Goal: Task Accomplishment & Management: Manage account settings

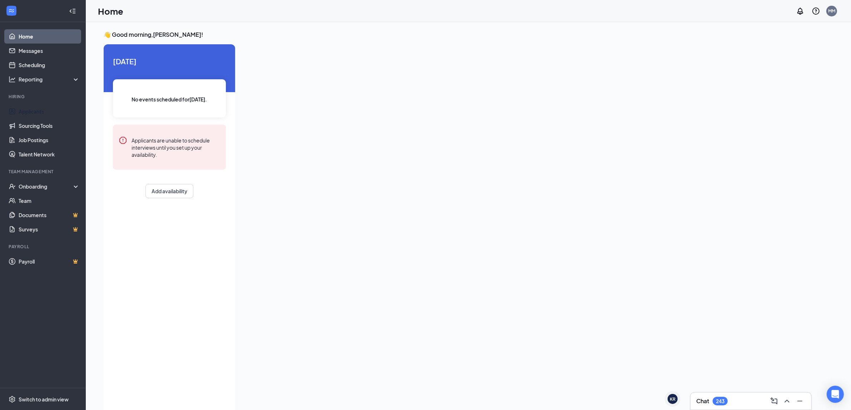
click at [36, 113] on link "Applicants" at bounding box center [49, 111] width 61 height 14
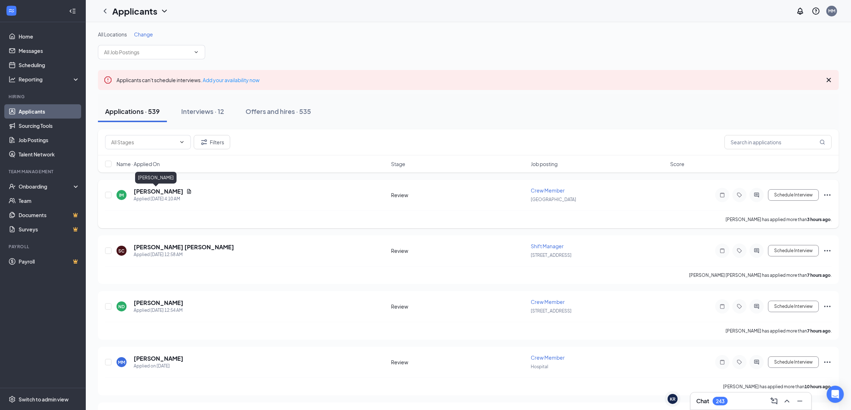
click at [144, 189] on h5 "[PERSON_NAME]" at bounding box center [159, 192] width 50 height 8
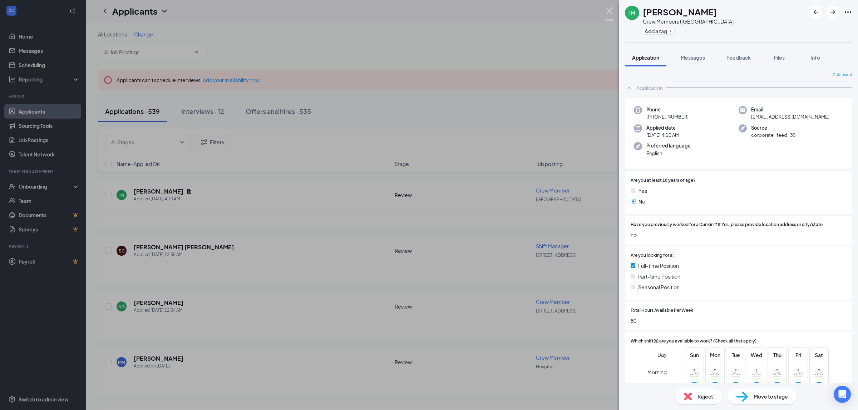
click at [611, 15] on img at bounding box center [609, 14] width 9 height 14
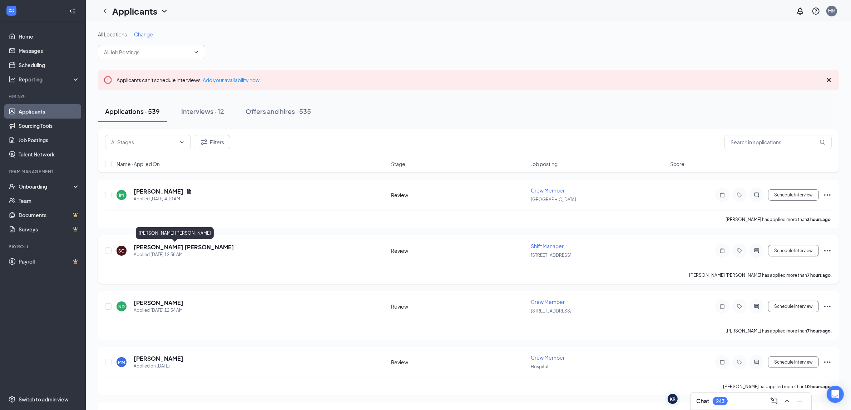
click at [154, 247] on h5 "[PERSON_NAME] [PERSON_NAME]" at bounding box center [184, 248] width 100 height 8
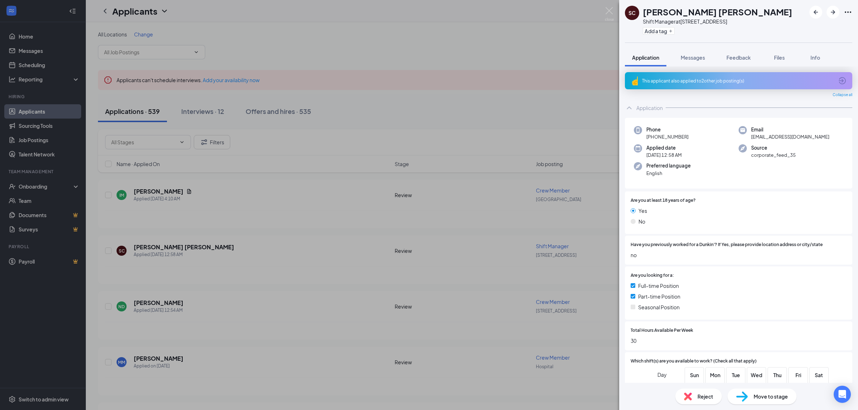
click at [712, 81] on div "This applicant also applied to 2 other job posting(s)" at bounding box center [738, 81] width 192 height 6
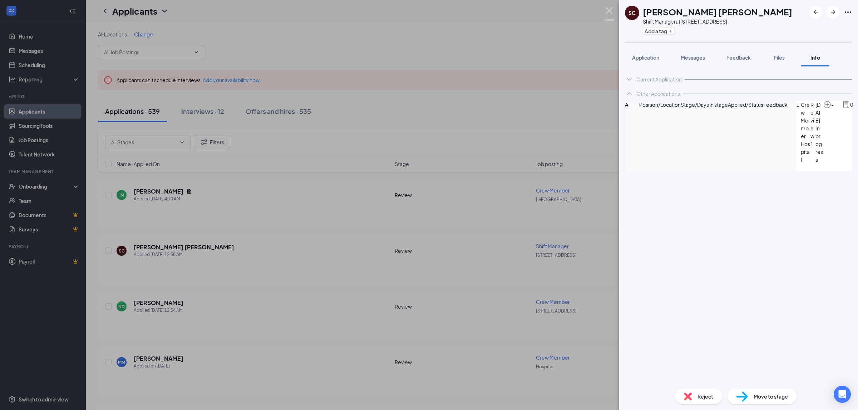
click at [613, 13] on img at bounding box center [609, 14] width 9 height 14
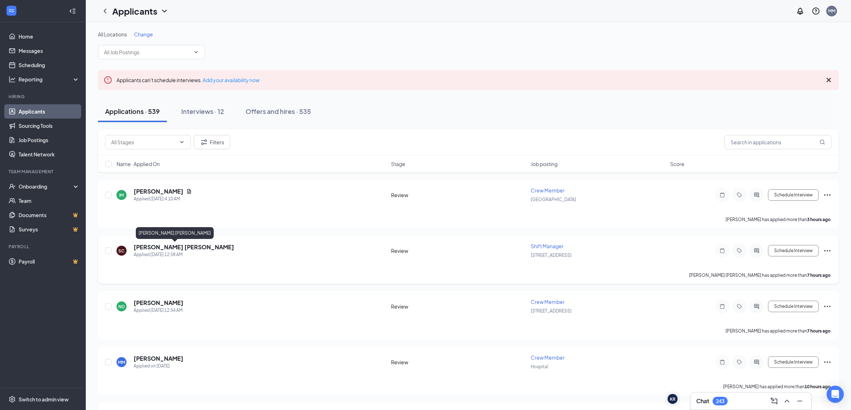
click at [166, 247] on h5 "[PERSON_NAME] [PERSON_NAME]" at bounding box center [184, 248] width 100 height 8
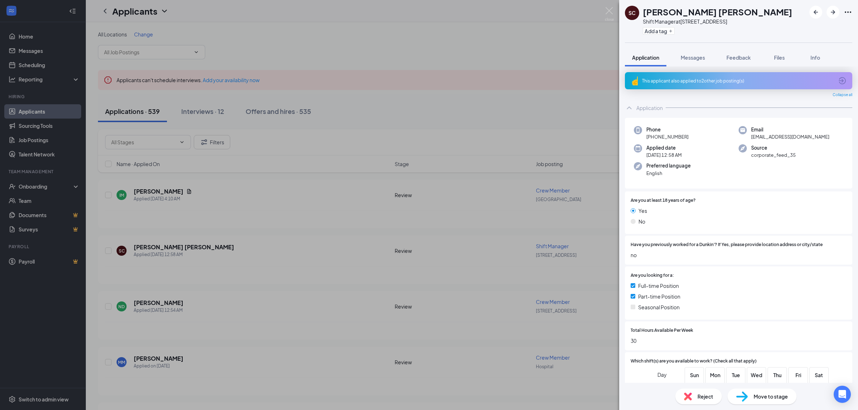
click at [838, 83] on icon "ArrowCircle" at bounding box center [842, 81] width 9 height 9
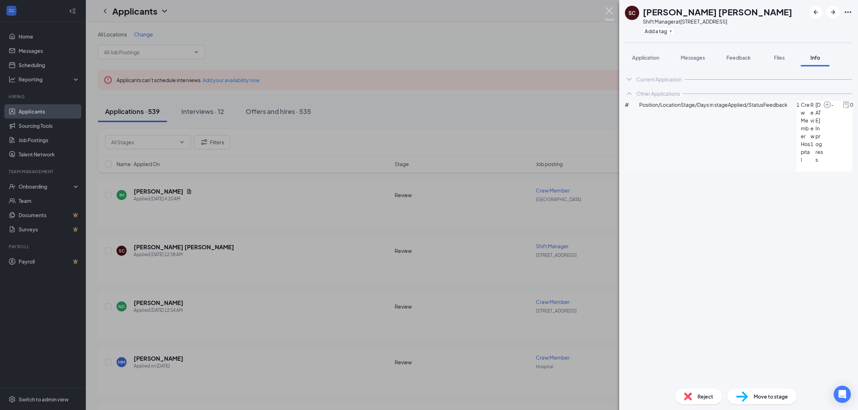
click at [611, 13] on img at bounding box center [609, 14] width 9 height 14
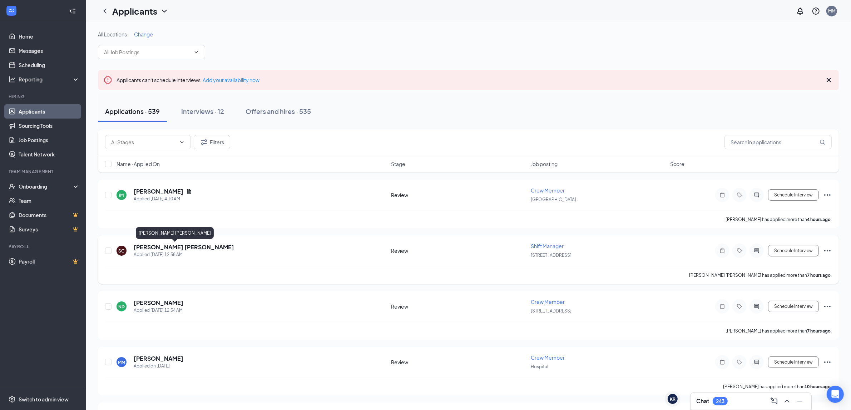
click at [147, 247] on h5 "[PERSON_NAME] [PERSON_NAME]" at bounding box center [184, 248] width 100 height 8
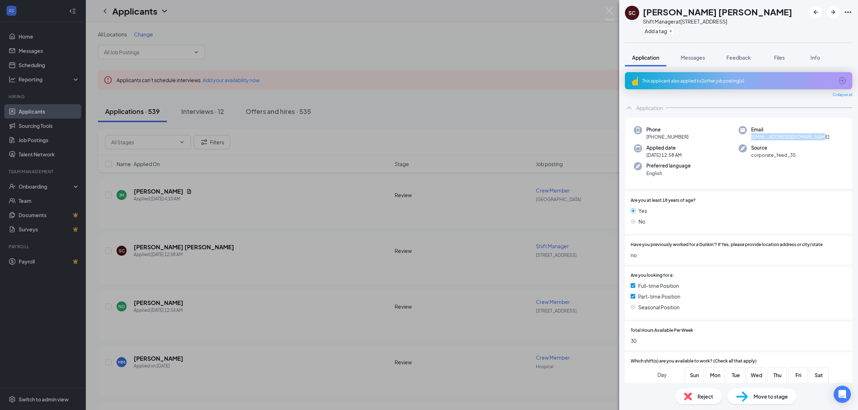
drag, startPoint x: 748, startPoint y: 137, endPoint x: 816, endPoint y: 139, distance: 68.0
click at [816, 140] on div "Email [EMAIL_ADDRESS][DOMAIN_NAME]" at bounding box center [791, 133] width 105 height 15
copy span "[EMAIL_ADDRESS][DOMAIN_NAME]"
click at [623, 11] on div "SC [PERSON_NAME] [PERSON_NAME] Shift Manager at [STREET_ADDRESS] Add a tag" at bounding box center [738, 21] width 239 height 43
click at [617, 10] on div "SC [PERSON_NAME] [PERSON_NAME] Shift Manager at [STREET_ADDRESS] Add a tag Appl…" at bounding box center [429, 205] width 858 height 410
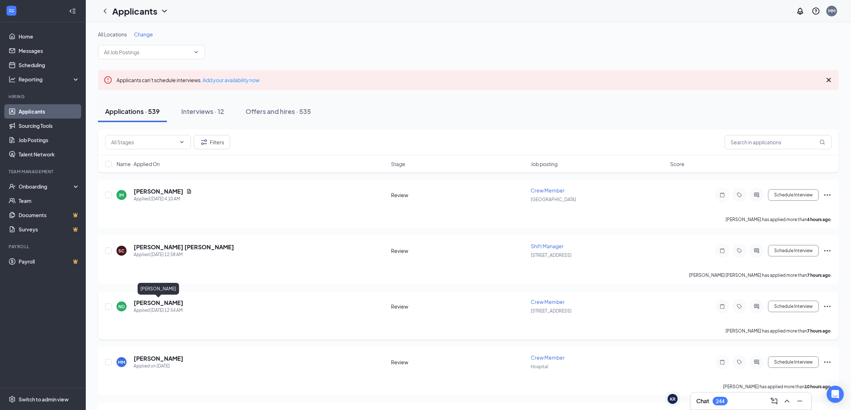
click at [152, 300] on h5 "[PERSON_NAME]" at bounding box center [159, 303] width 50 height 8
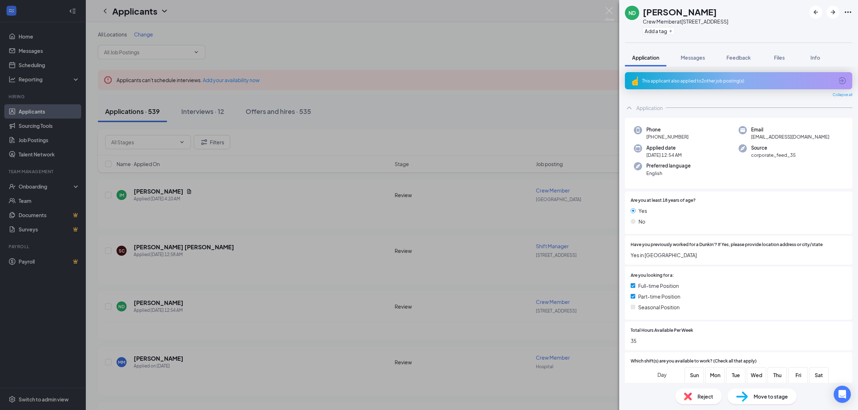
click at [730, 78] on div "This applicant also applied to 2 other job posting(s)" at bounding box center [738, 81] width 192 height 6
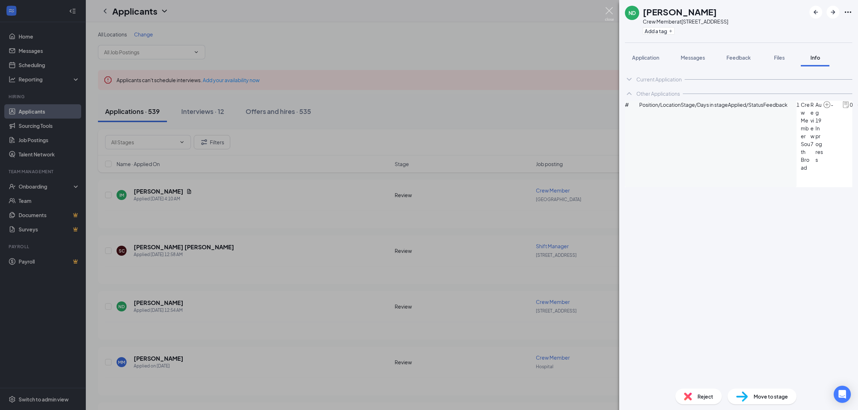
click at [614, 11] on img at bounding box center [609, 14] width 9 height 14
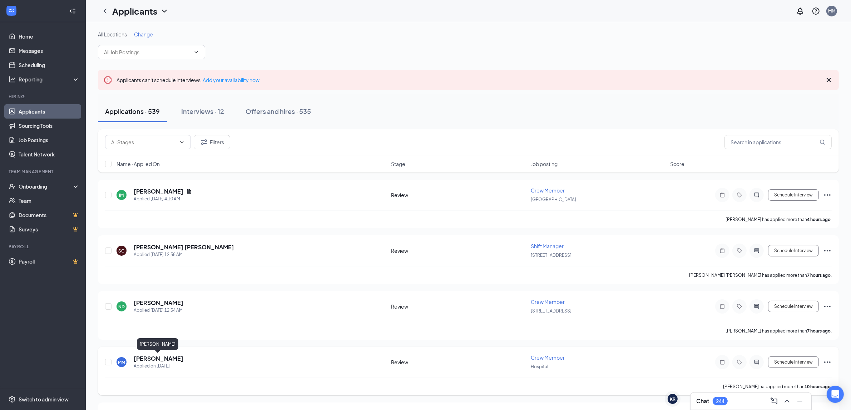
click at [157, 356] on h5 "[PERSON_NAME]" at bounding box center [159, 359] width 50 height 8
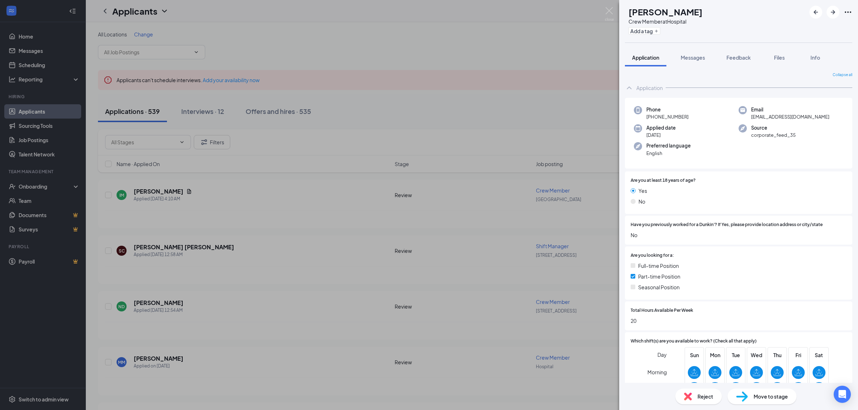
drag, startPoint x: 748, startPoint y: 117, endPoint x: 837, endPoint y: 118, distance: 89.0
click at [837, 118] on div "Email [EMAIL_ADDRESS][DOMAIN_NAME]" at bounding box center [791, 113] width 105 height 15
copy span "[EMAIL_ADDRESS][DOMAIN_NAME]"
